Goal: Task Accomplishment & Management: Use online tool/utility

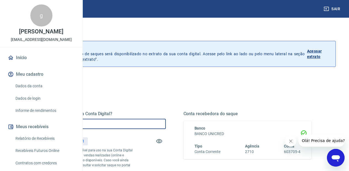
drag, startPoint x: 147, startPoint y: 122, endPoint x: 120, endPoint y: 124, distance: 26.6
click at [120, 124] on input "R$ 0,00" at bounding box center [102, 124] width 128 height 10
type input "R$ 241,31"
click at [266, 84] on div "Quanto deseja sacar da Conta Digital? R$ 241,31 ​ Saldo total*: R$ 241,31 *Corr…" at bounding box center [174, 174] width 323 height 197
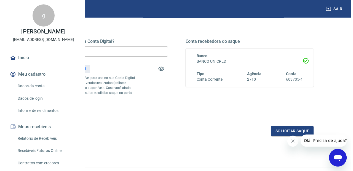
scroll to position [78, 0]
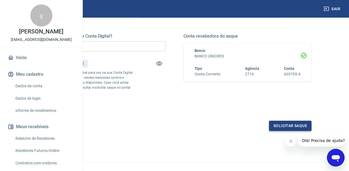
click at [276, 131] on button "Solicitar saque" at bounding box center [290, 126] width 43 height 10
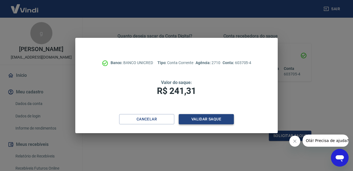
click at [204, 121] on button "Validar saque" at bounding box center [206, 119] width 55 height 10
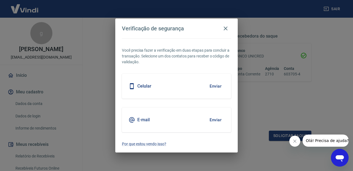
click at [139, 117] on h5 "E-mail" at bounding box center [143, 120] width 12 height 6
click at [213, 119] on button "Enviar" at bounding box center [216, 120] width 18 height 12
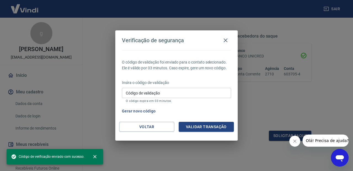
click at [154, 91] on input "Código de validação" at bounding box center [176, 93] width 109 height 10
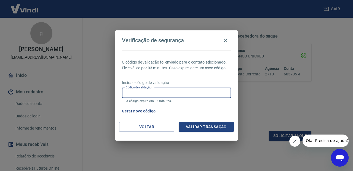
paste input "999426"
type input "999426"
click at [193, 124] on button "Validar transação" at bounding box center [206, 127] width 55 height 10
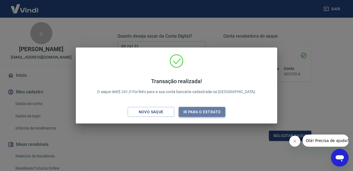
click at [199, 111] on button "Ir para o extrato" at bounding box center [202, 112] width 47 height 10
